Goal: Transaction & Acquisition: Purchase product/service

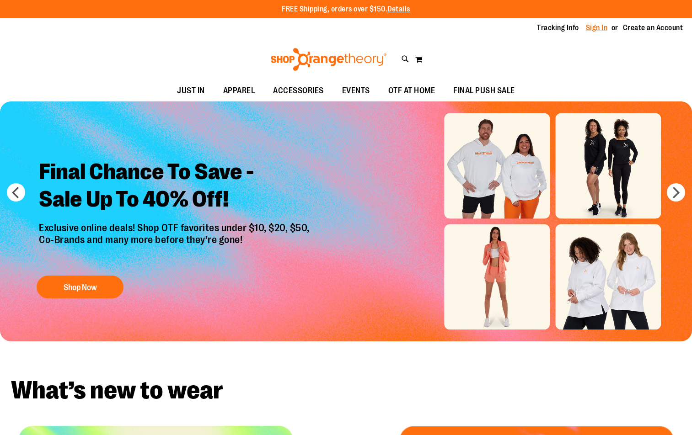
click at [594, 29] on link "Sign In" at bounding box center [597, 28] width 22 height 10
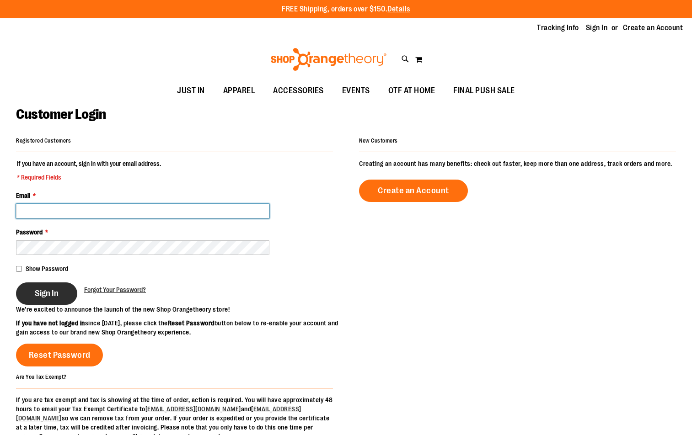
type input "**********"
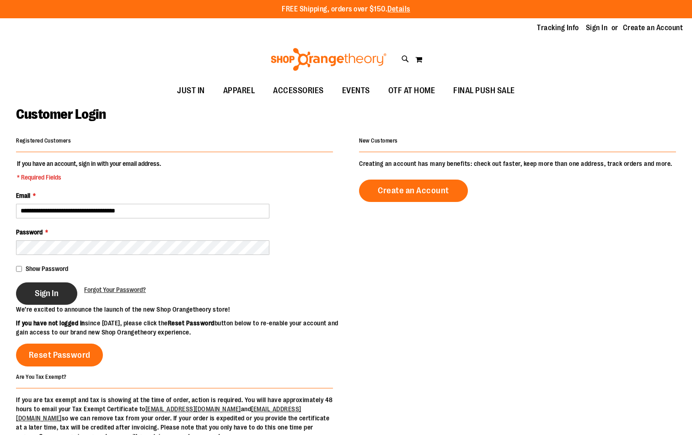
type input "**********"
click at [48, 292] on span "Sign In" at bounding box center [47, 293] width 24 height 10
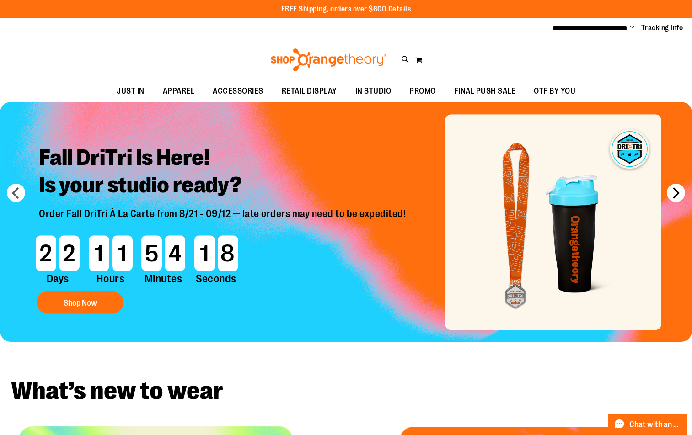
type input "**********"
click at [678, 195] on button "next" at bounding box center [676, 193] width 18 height 18
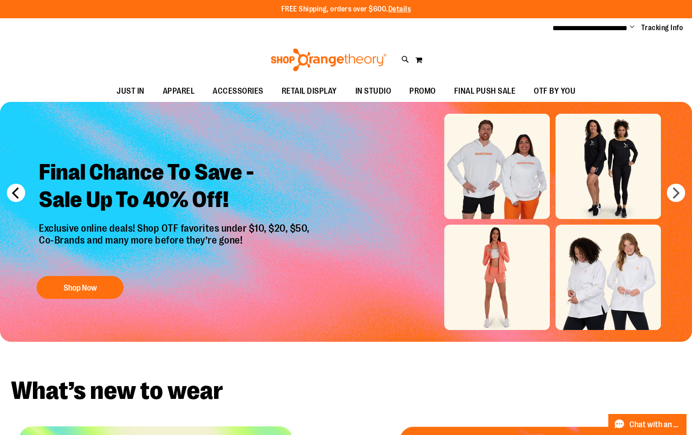
drag, startPoint x: 12, startPoint y: 187, endPoint x: 19, endPoint y: 187, distance: 7.3
click at [12, 187] on button "prev" at bounding box center [16, 193] width 18 height 18
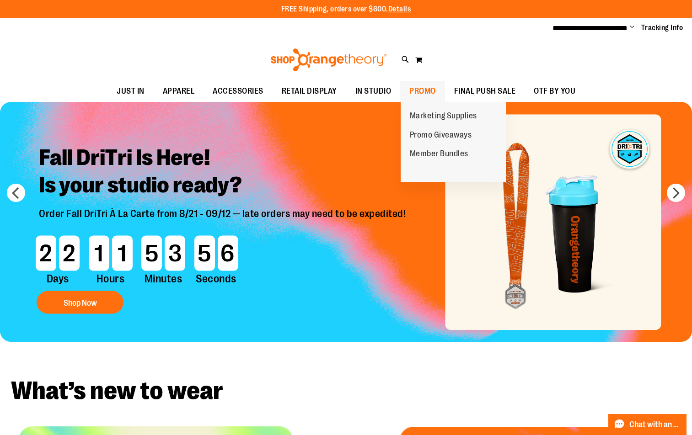
click at [416, 92] on span "PROMO" at bounding box center [422, 91] width 27 height 21
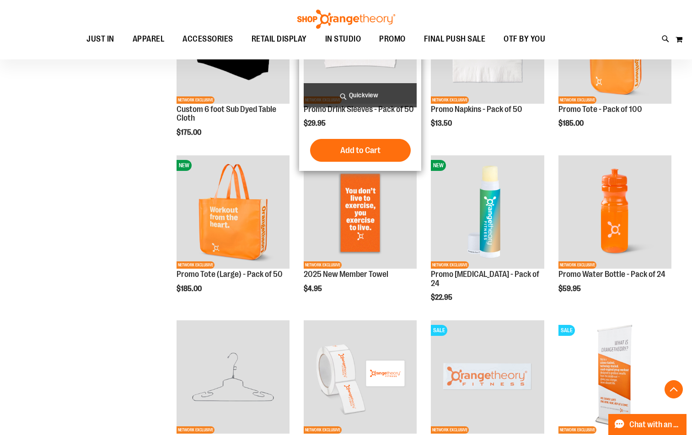
scroll to position [685, 0]
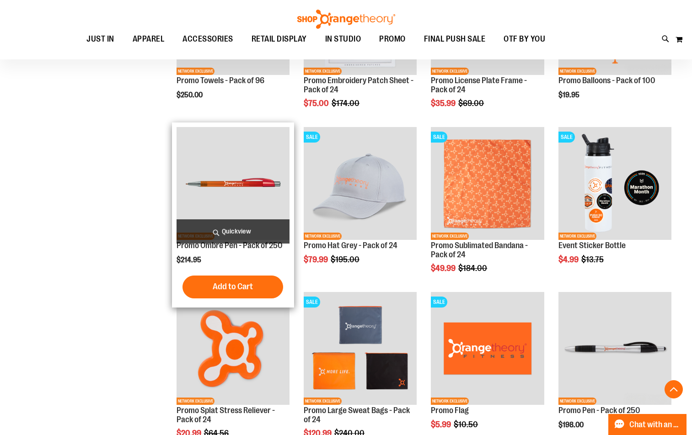
scroll to position [914, 0]
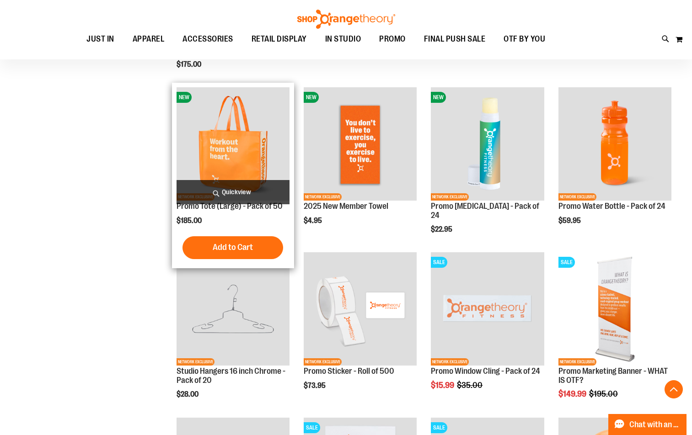
scroll to position [777, 0]
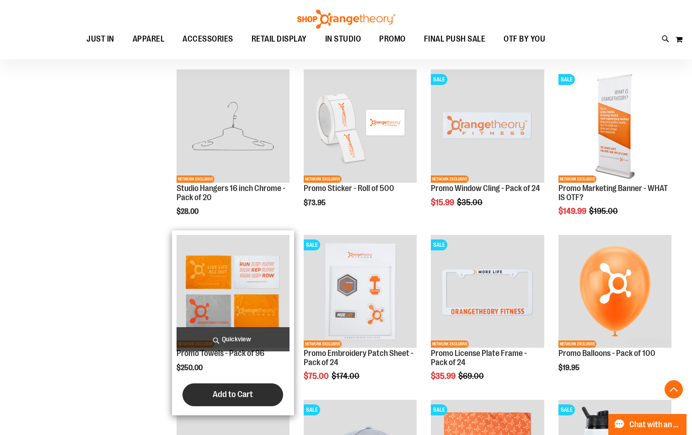
type input "**********"
click at [249, 393] on span "Add to Cart" at bounding box center [233, 394] width 40 height 10
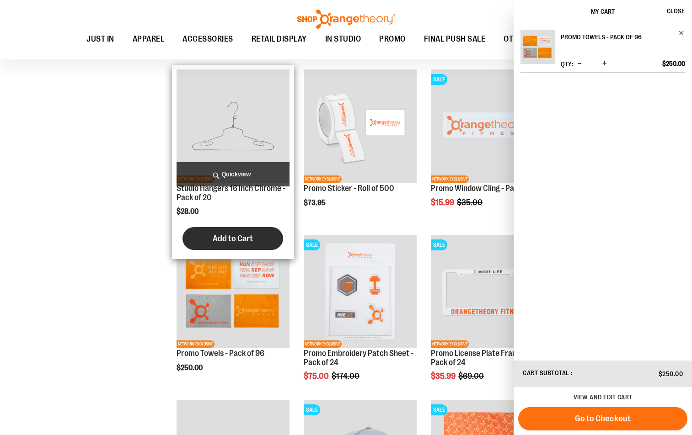
click at [246, 238] on span "Add to Cart" at bounding box center [233, 239] width 40 height 10
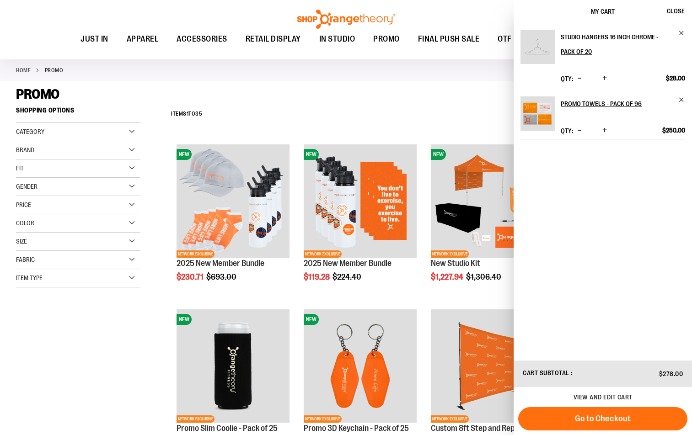
scroll to position [229, 0]
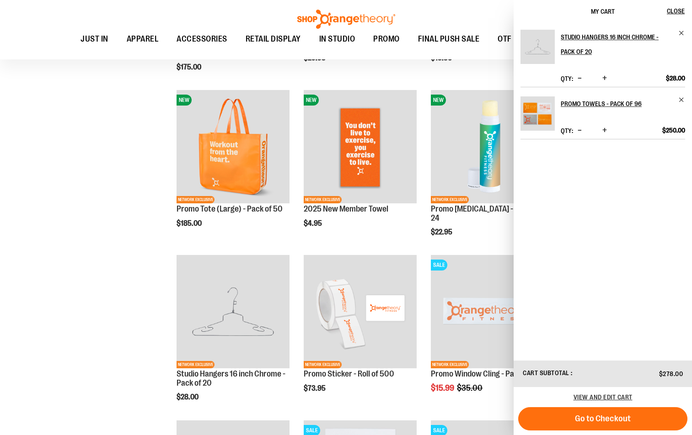
scroll to position [594, 0]
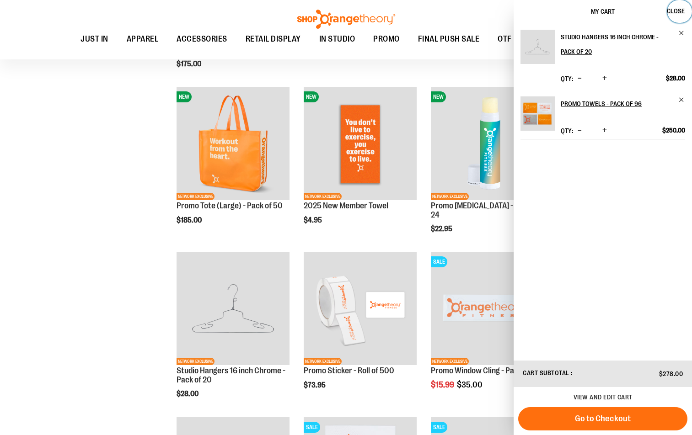
drag, startPoint x: 678, startPoint y: 11, endPoint x: 698, endPoint y: 10, distance: 19.7
click at [678, 11] on span "Close" at bounding box center [676, 10] width 18 height 7
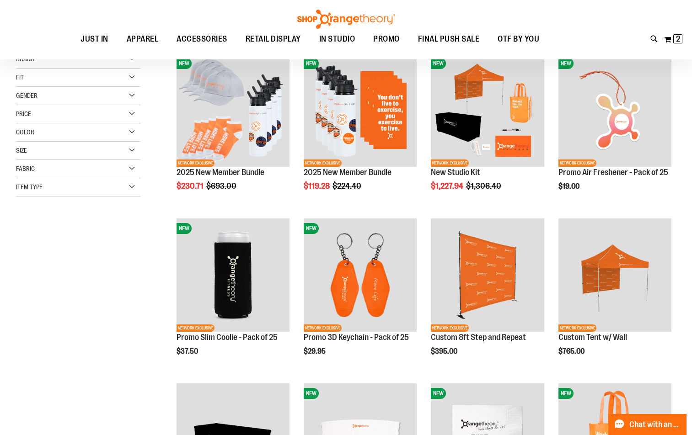
scroll to position [0, 0]
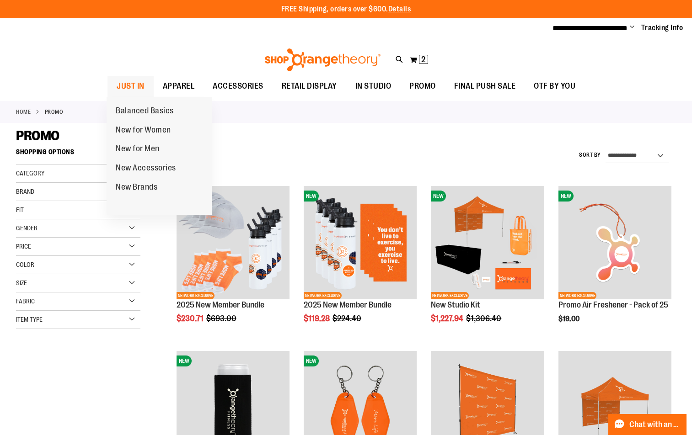
click at [140, 83] on span "JUST IN" at bounding box center [131, 86] width 28 height 21
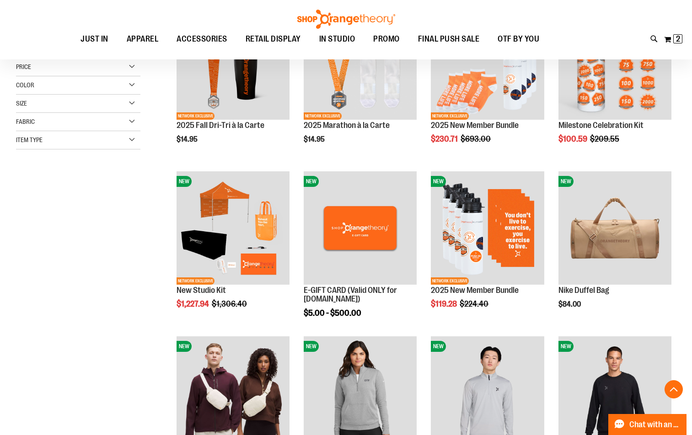
scroll to position [274, 0]
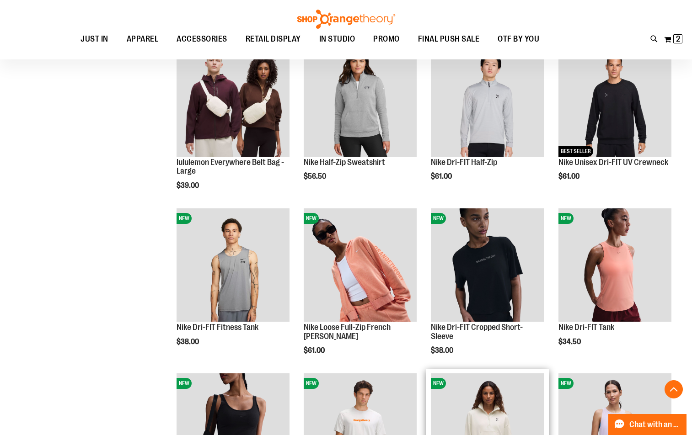
scroll to position [411, 0]
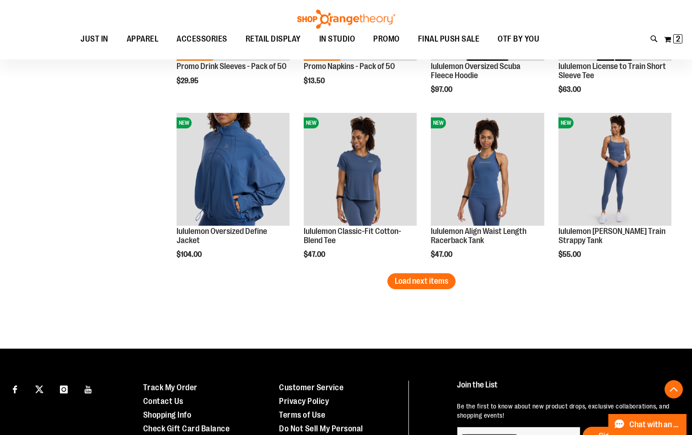
scroll to position [1462, 0]
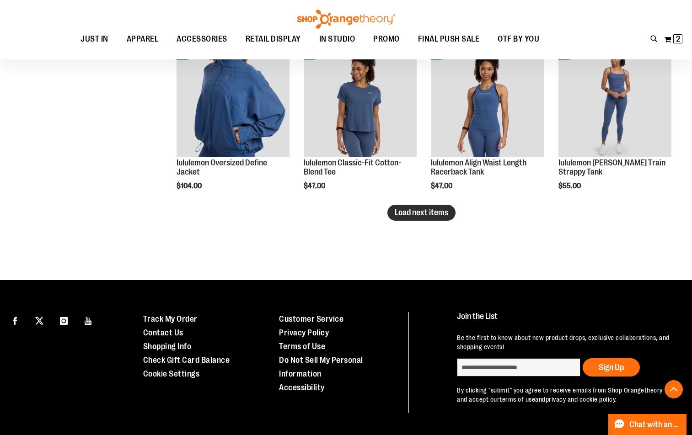
type input "**********"
click at [437, 220] on button "Load next items" at bounding box center [421, 213] width 68 height 16
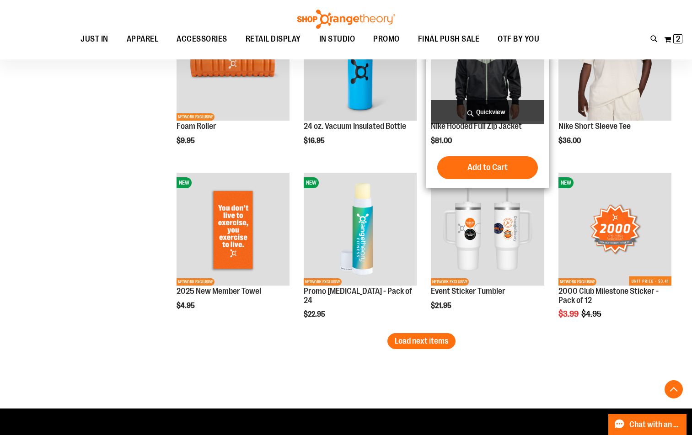
scroll to position [1874, 0]
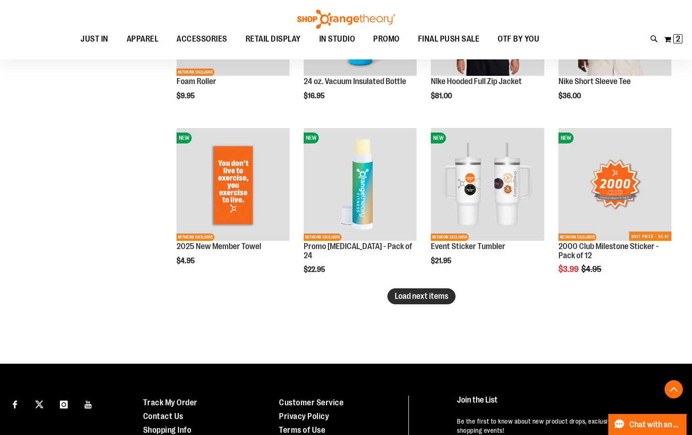
click at [411, 292] on span "Load next items" at bounding box center [421, 296] width 53 height 9
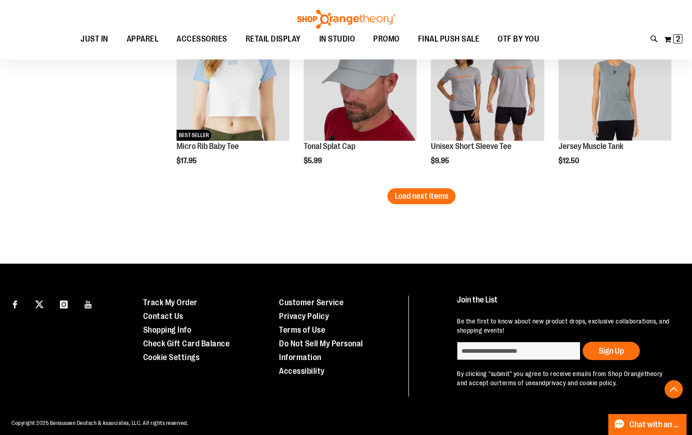
scroll to position [2477, 0]
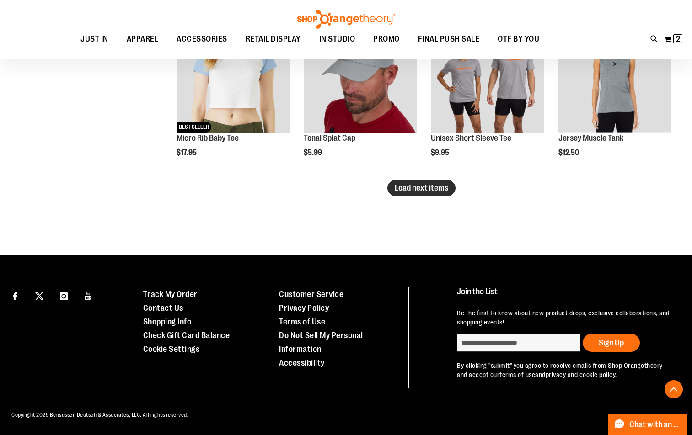
click at [433, 183] on span "Load next items" at bounding box center [421, 187] width 53 height 9
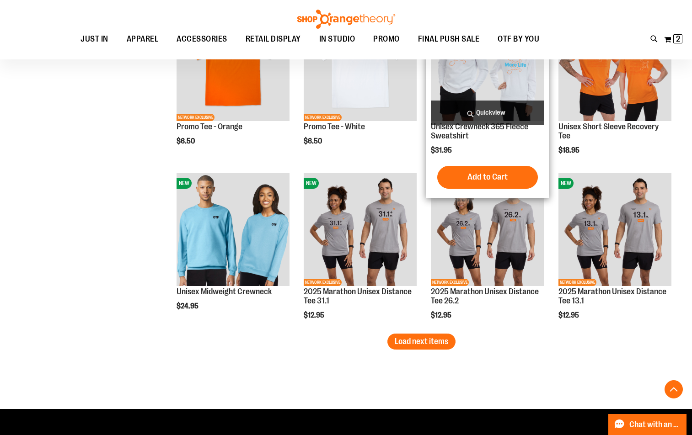
scroll to position [2972, 0]
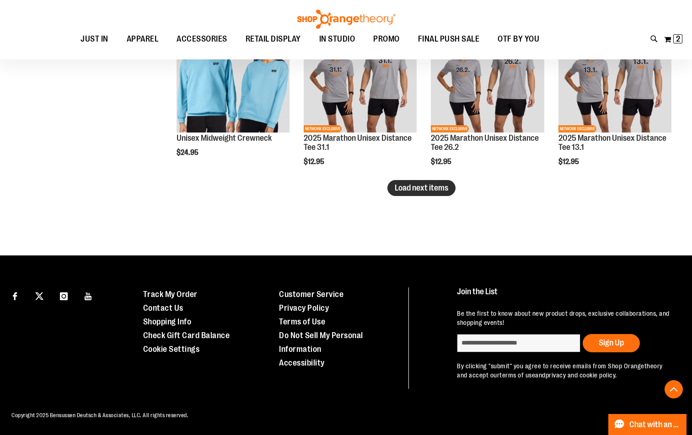
click at [453, 191] on button "Load next items" at bounding box center [421, 188] width 68 height 16
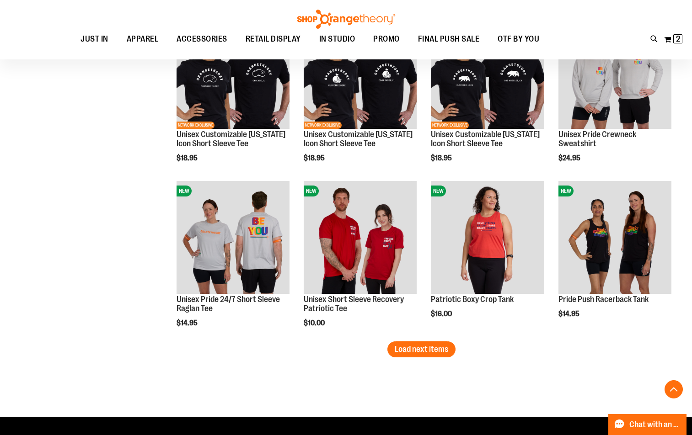
scroll to position [3384, 0]
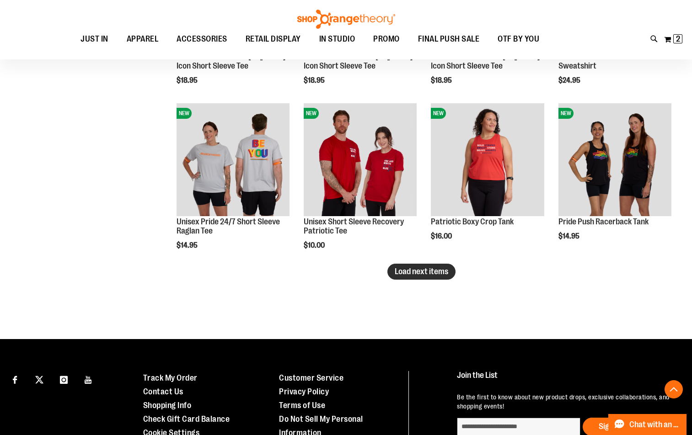
click at [411, 273] on span "Load next items" at bounding box center [421, 271] width 53 height 9
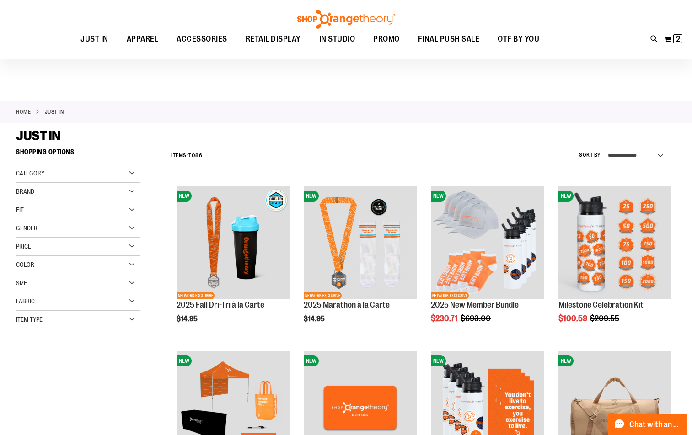
scroll to position [183, 0]
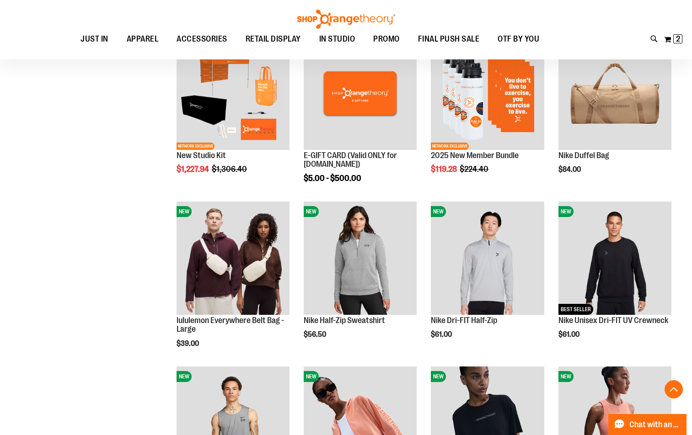
scroll to position [320, 0]
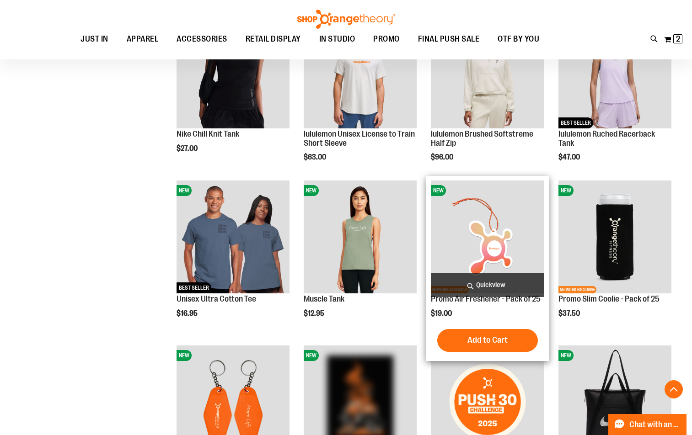
scroll to position [914, 0]
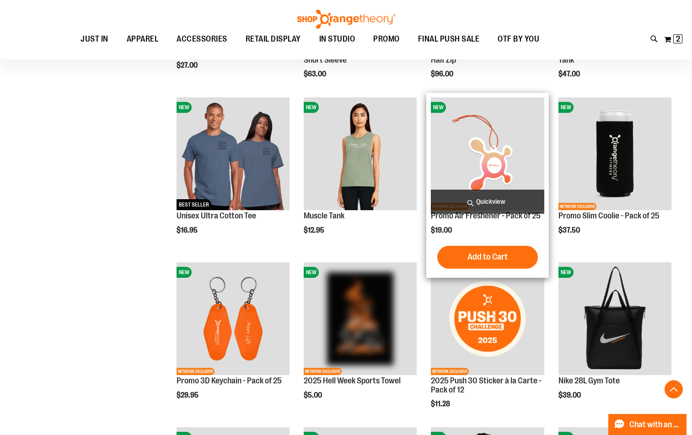
click at [487, 168] on img "product" at bounding box center [487, 153] width 113 height 113
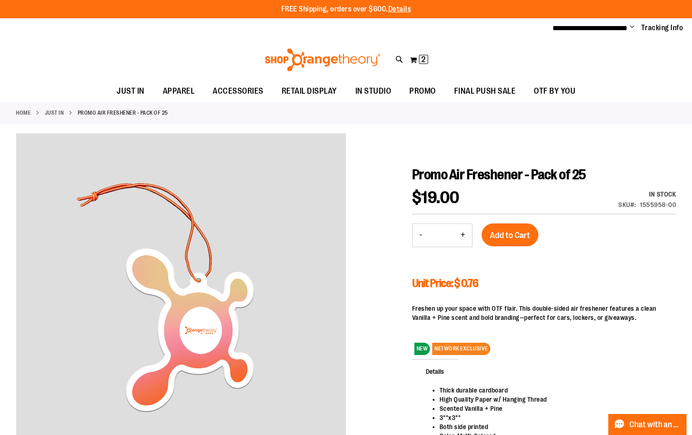
type input "**********"
click at [462, 235] on button "+" at bounding box center [462, 235] width 18 height 23
type input "*"
click at [499, 233] on span "Add to Cart" at bounding box center [510, 235] width 40 height 10
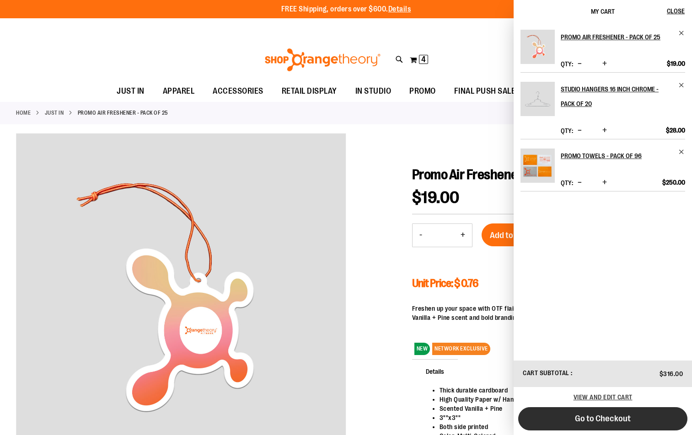
click at [585, 418] on span "Go to Checkout" at bounding box center [603, 419] width 56 height 10
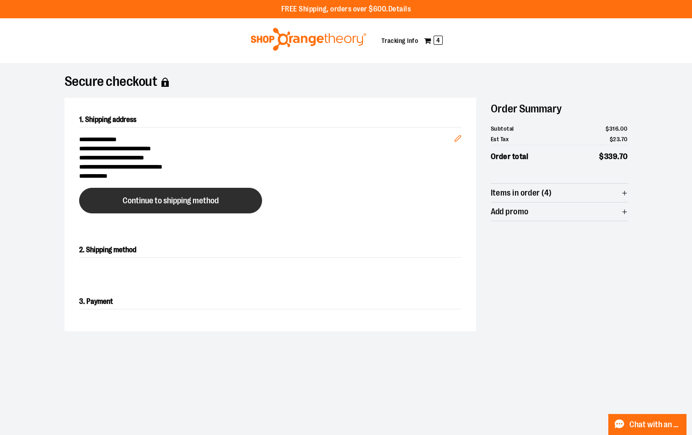
click at [219, 198] on button "Continue to shipping method" at bounding box center [170, 201] width 183 height 26
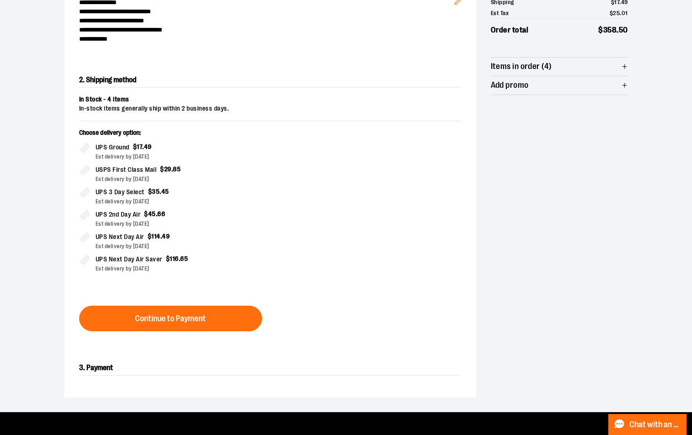
scroll to position [156, 0]
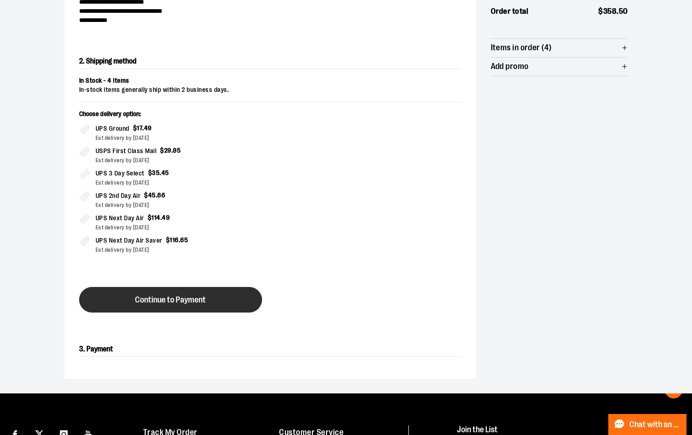
click at [186, 302] on span "Continue to Payment" at bounding box center [170, 300] width 71 height 9
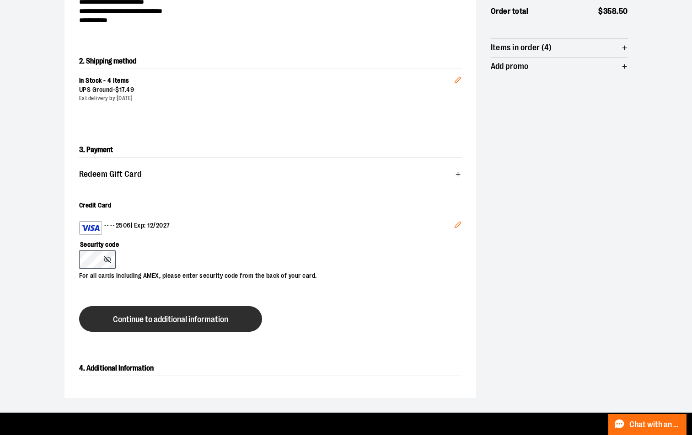
click at [122, 315] on span "Continue to additional information" at bounding box center [170, 319] width 115 height 9
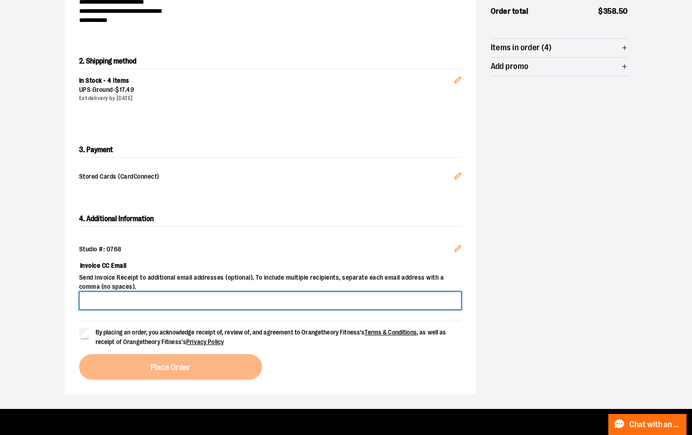
click at [212, 295] on input "Invoice CC Email" at bounding box center [270, 301] width 382 height 18
type input "**********"
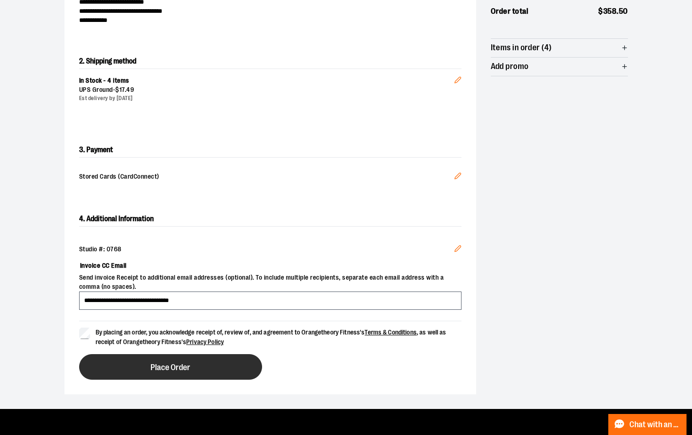
click at [160, 361] on button "Place Order" at bounding box center [170, 367] width 183 height 26
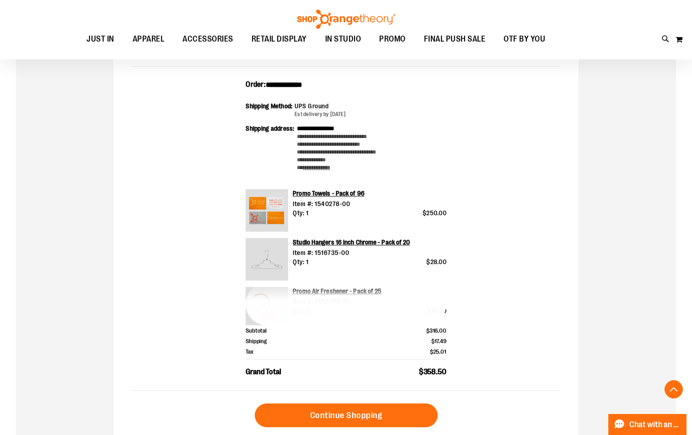
scroll to position [228, 0]
